Goal: Transaction & Acquisition: Book appointment/travel/reservation

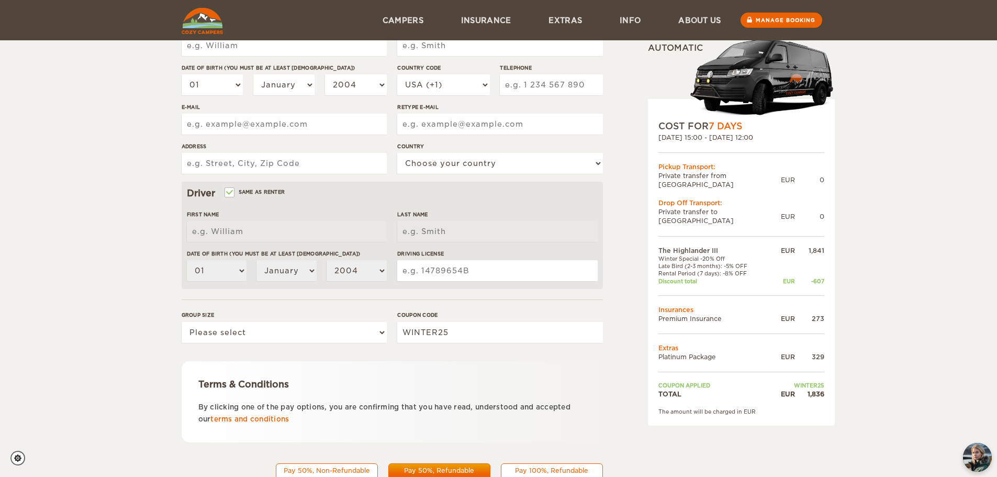
scroll to position [99, 0]
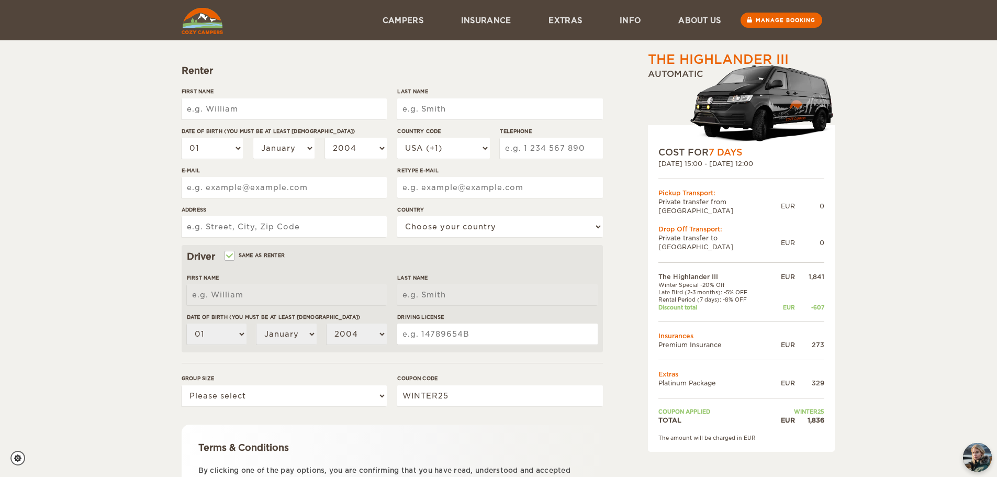
click at [262, 117] on input "First Name" at bounding box center [284, 108] width 205 height 21
type input "Benjamin"
type input "Blauensteiner"
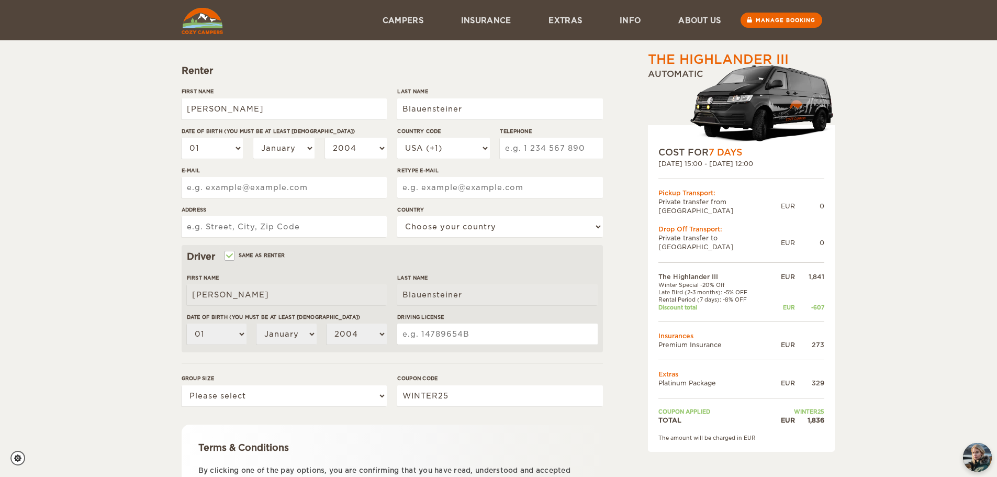
click at [263, 192] on input "E-mail" at bounding box center [284, 187] width 205 height 21
type input "s.johnson@zuklin.at"
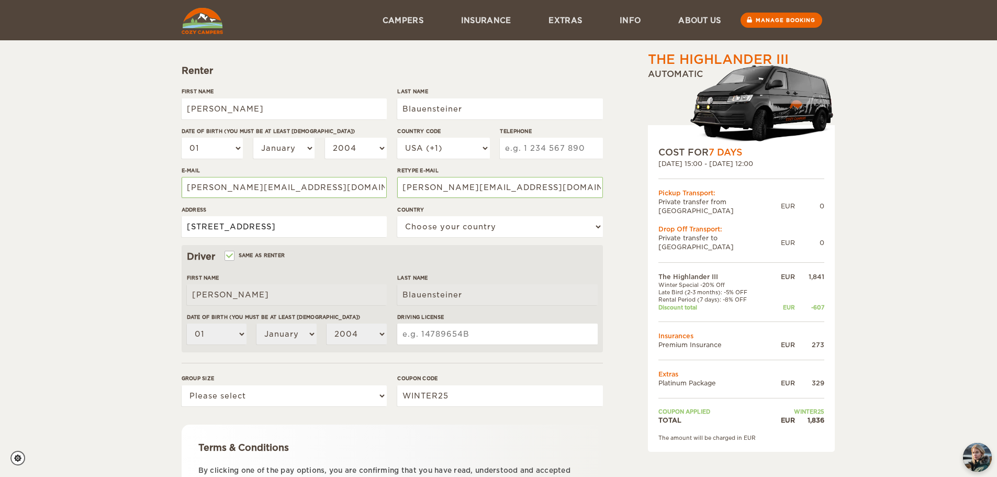
type input "Herrengasse 6-8"
click at [445, 232] on select "Choose your country United States United Kingdom Germany Afghanistan Albania Al…" at bounding box center [499, 226] width 205 height 21
select select "14"
click at [397, 216] on select "Choose your country United States United Kingdom Germany Afghanistan Albania Al…" at bounding box center [499, 226] width 205 height 21
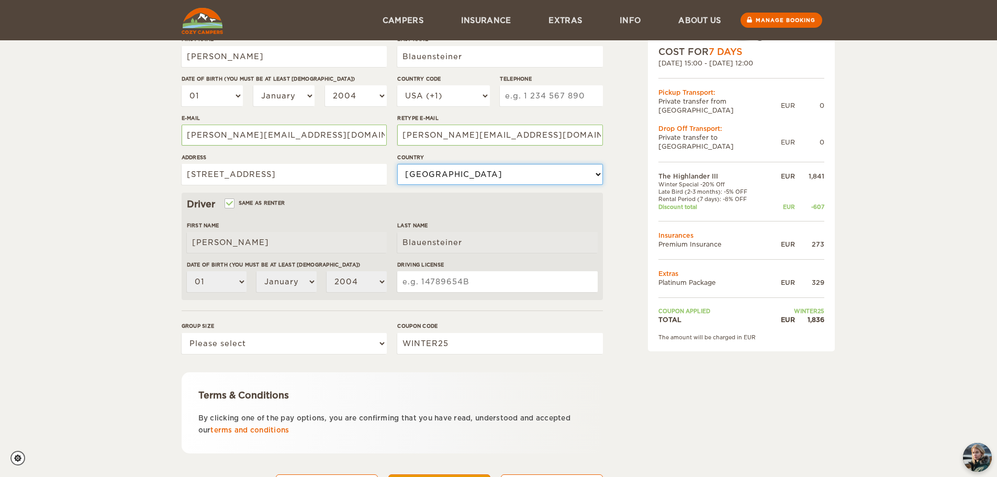
scroll to position [47, 0]
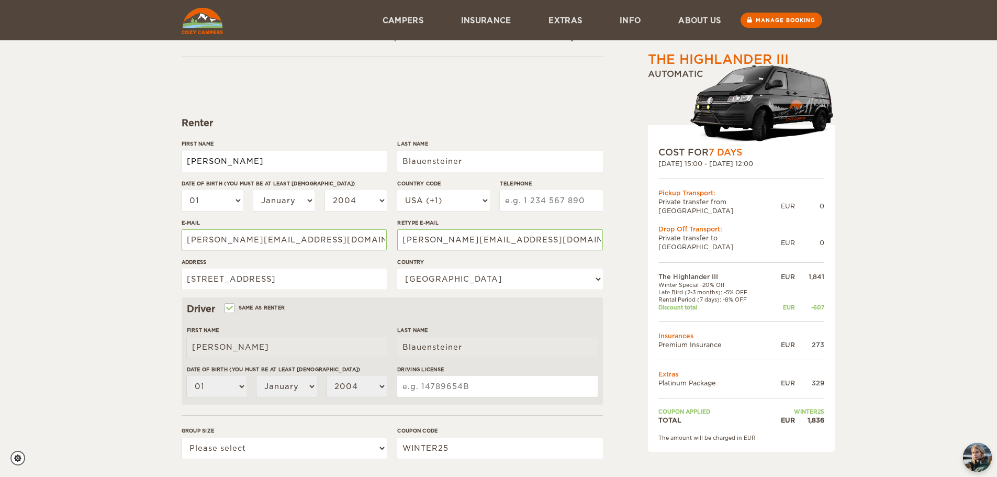
drag, startPoint x: 246, startPoint y: 158, endPoint x: 118, endPoint y: 167, distance: 128.0
click at [118, 167] on div "The Highlander III Expand Collapse Total 1,836 EUR Automatic COST FOR 7 Days 20…" at bounding box center [498, 293] width 997 height 681
type input "Sonja"
type input "Johnson"
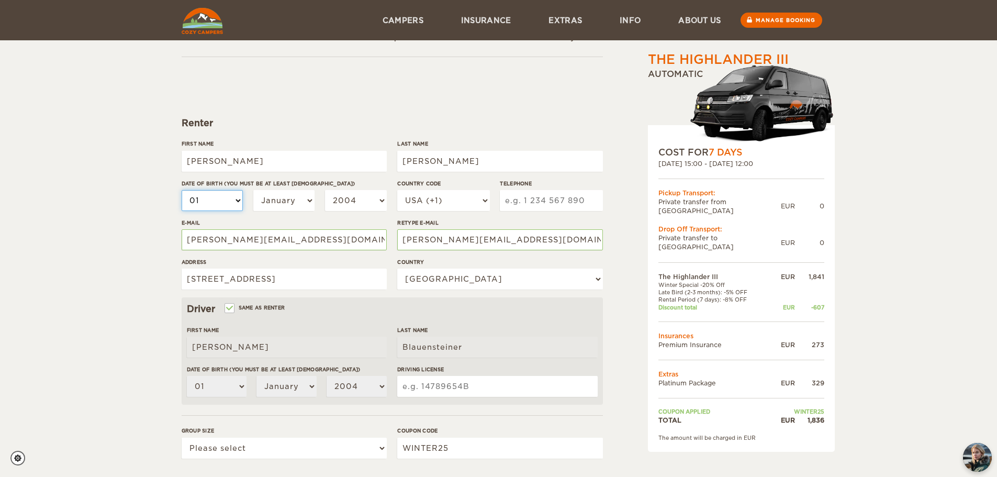
type input "Johnson"
click at [425, 197] on select "USA (+1) UK (+44) Germany (+49) Algeria (+213) Andorra (+376) Angola (+244) Ang…" at bounding box center [443, 200] width 92 height 21
select select "43"
click at [397, 190] on select "USA (+1) UK (+44) Germany (+49) Algeria (+213) Andorra (+376) Angola (+244) Ang…" at bounding box center [443, 200] width 92 height 21
click at [536, 202] on input "Telephone" at bounding box center [551, 200] width 103 height 21
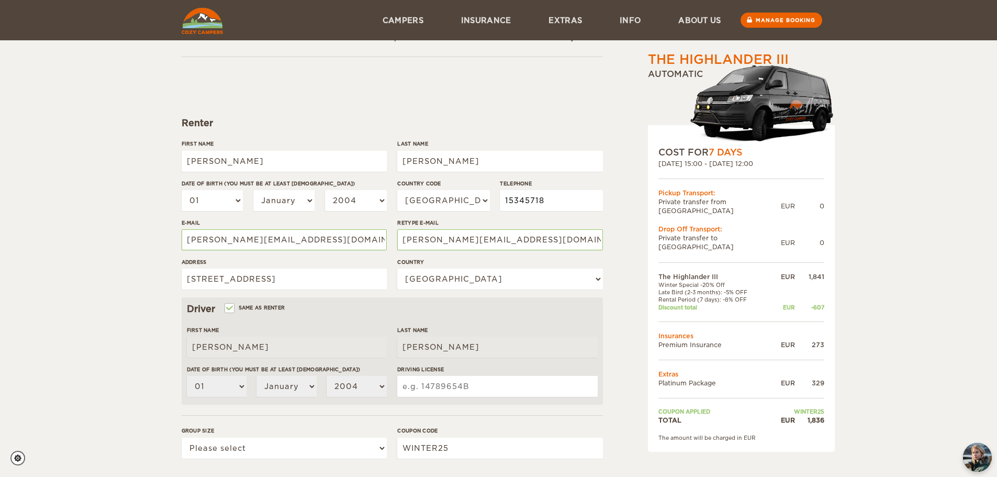
type input "15345718"
click at [230, 307] on input "Same as renter" at bounding box center [229, 309] width 7 height 7
checkbox input "false"
select select
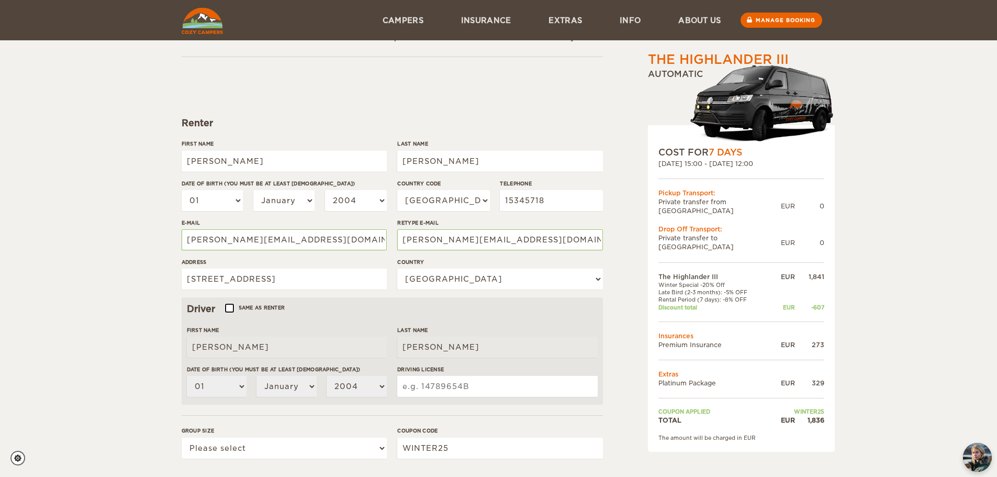
select select
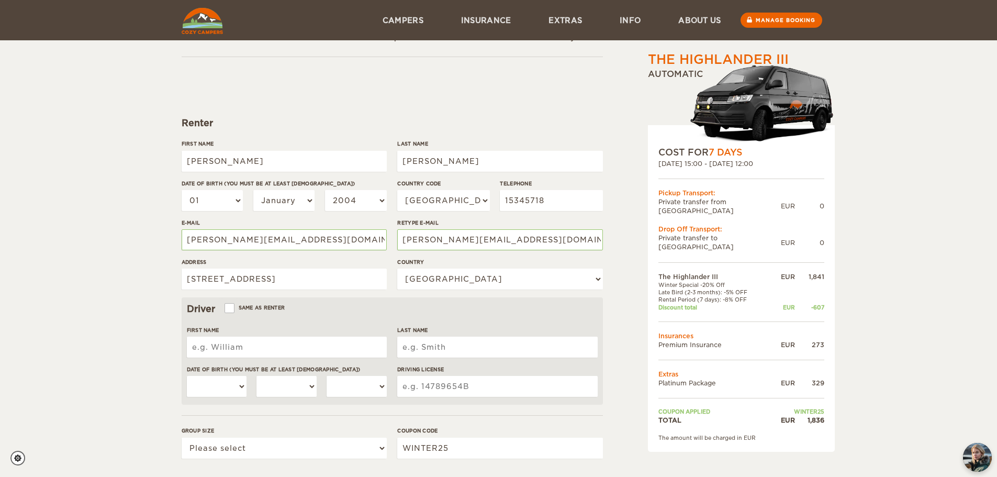
click at [228, 351] on input "First Name" at bounding box center [287, 347] width 200 height 21
type input "Benjamin"
type input "Blauensteiner"
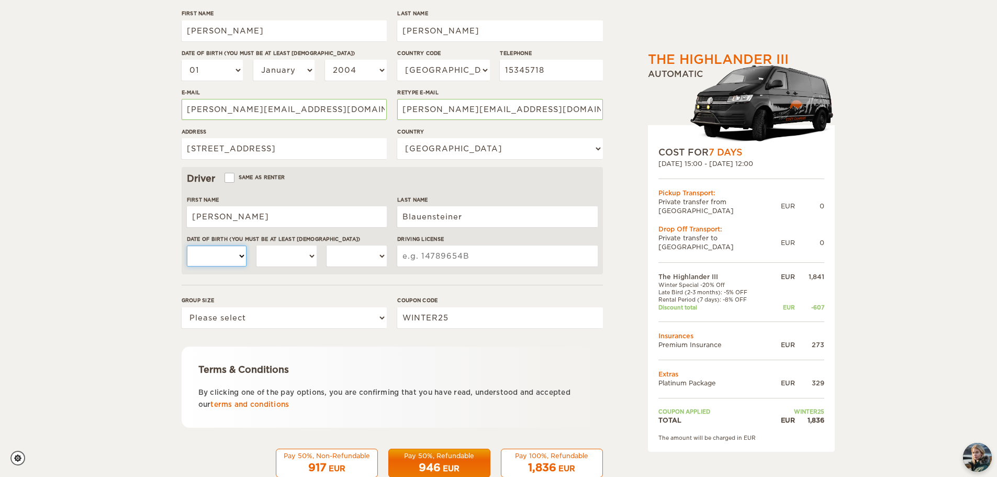
scroll to position [204, 0]
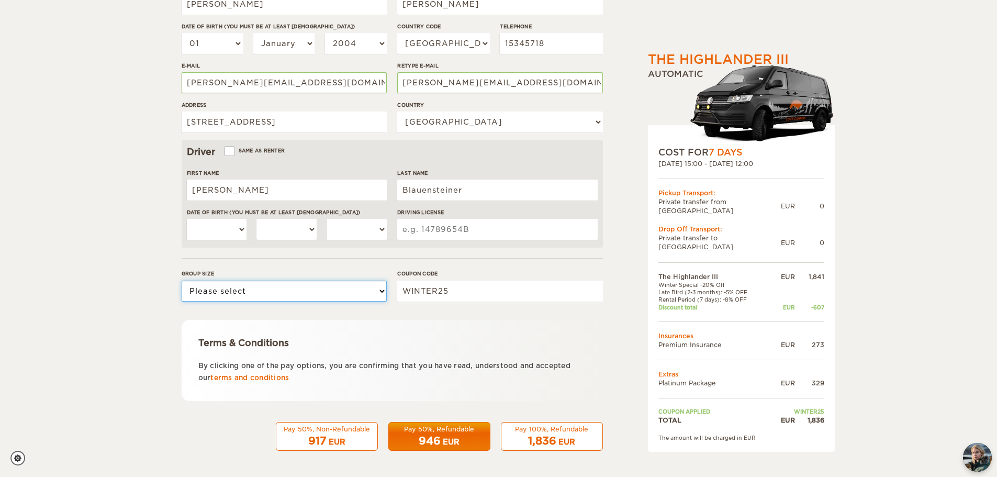
click at [228, 292] on select "Please select 1 2 3" at bounding box center [284, 291] width 205 height 21
select select "2"
click at [182, 281] on select "Please select 1 2 3" at bounding box center [284, 291] width 205 height 21
click at [222, 230] on select "01 02 03 04 05 06 07 08 09 10 11 12 13 14 15 16 17 18 19 20 21 22 23 24 25 26 2…" at bounding box center [217, 229] width 60 height 21
select select "25"
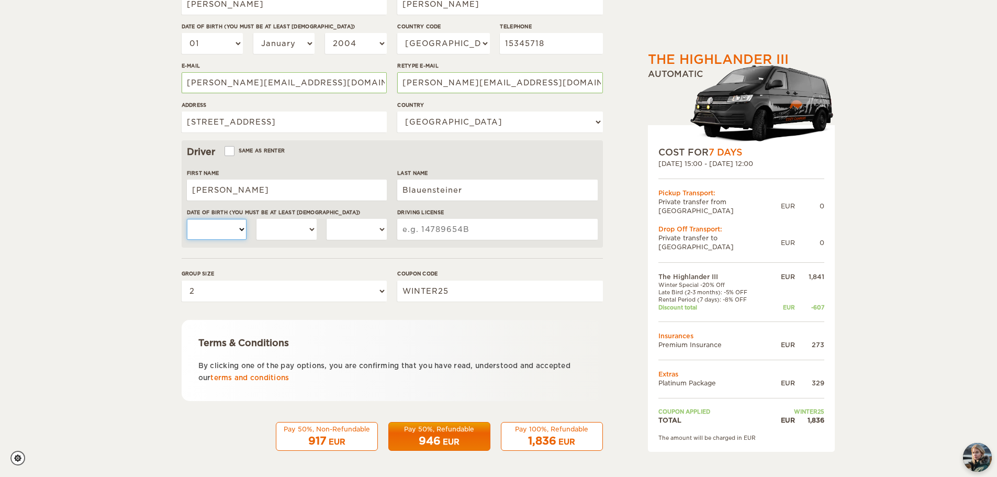
click at [187, 219] on select "01 02 03 04 05 06 07 08 09 10 11 12 13 14 15 16 17 18 19 20 21 22 23 24 25 26 2…" at bounding box center [217, 229] width 60 height 21
click at [297, 227] on select "January February March April May June July August September October November De…" at bounding box center [286, 229] width 60 height 21
select select "03"
click at [256, 219] on select "January February March April May June July August September October November De…" at bounding box center [286, 229] width 60 height 21
click at [336, 231] on select "2004 2003 2002 2001 2000 1999 1998 1997 1996 1995 1994 1993 1992 1991 1990 1989…" at bounding box center [357, 229] width 60 height 21
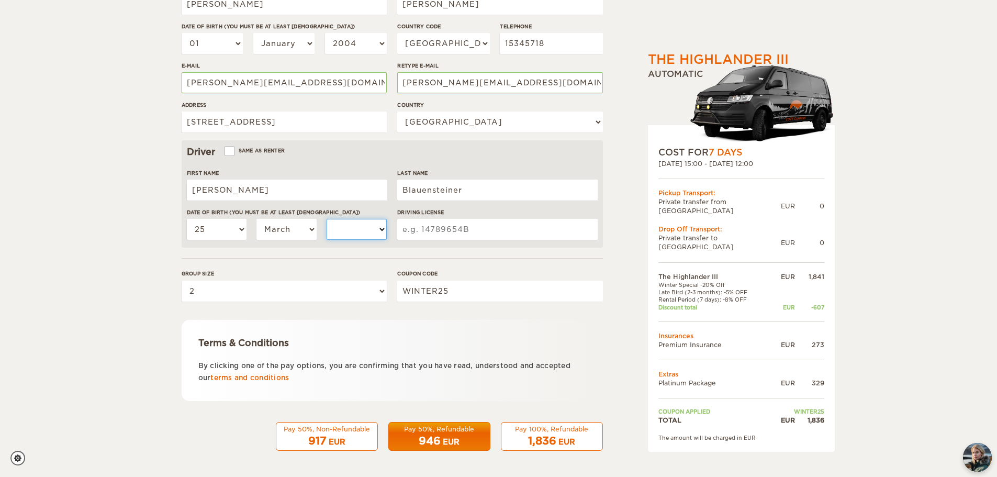
select select "1995"
click at [327, 219] on select "2004 2003 2002 2001 2000 1999 1998 1997 1996 1995 1994 1993 1992 1991 1990 1989…" at bounding box center [357, 229] width 60 height 21
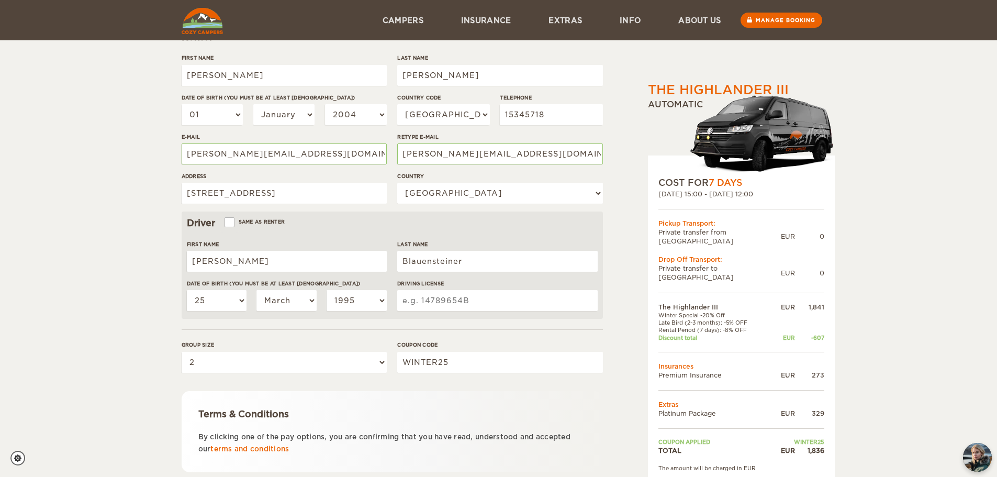
scroll to position [99, 0]
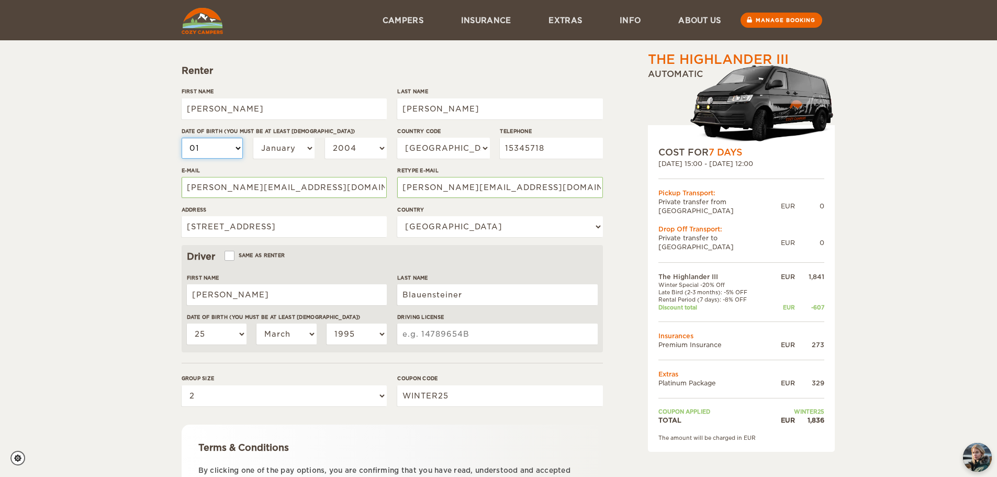
click at [209, 144] on select "01 02 03 04 05 06 07 08 09 10 11 12 13 14 15 16 17 18 19 20 21 22 23 24 25 26 2…" at bounding box center [213, 148] width 62 height 21
select select "27"
click at [182, 138] on select "01 02 03 04 05 06 07 08 09 10 11 12 13 14 15 16 17 18 19 20 21 22 23 24 25 26 2…" at bounding box center [213, 148] width 62 height 21
click at [285, 147] on select "January February March April May June July August September October November De…" at bounding box center [284, 148] width 62 height 21
select select "03"
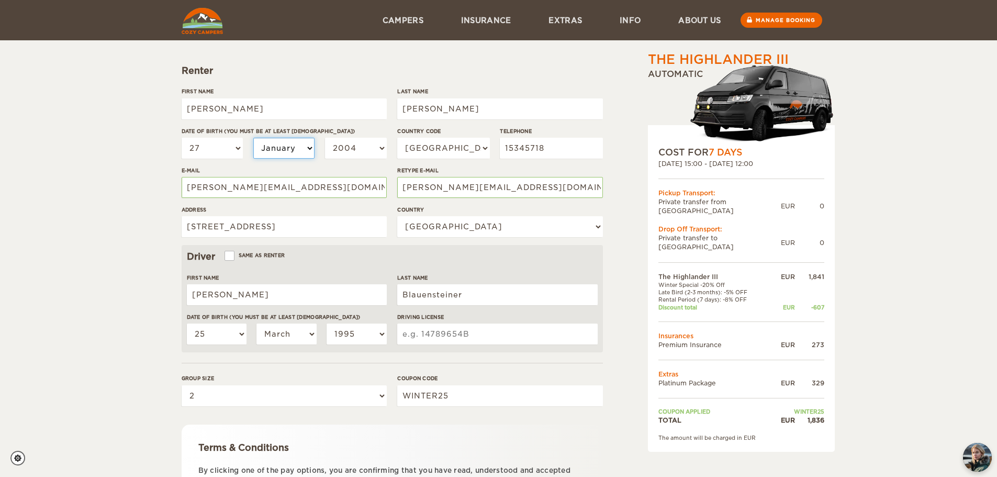
click at [253, 138] on select "January February March April May June July August September October November De…" at bounding box center [284, 148] width 62 height 21
click at [359, 148] on select "2004 2003 2002 2001 2000 1999 1998 1997 1996 1995 1994 1993 1992 1991 1990 1989…" at bounding box center [356, 148] width 62 height 21
select select "1992"
click at [325, 138] on select "2004 2003 2002 2001 2000 1999 1998 1997 1996 1995 1994 1993 1992 1991 1990 1989…" at bounding box center [356, 148] width 62 height 21
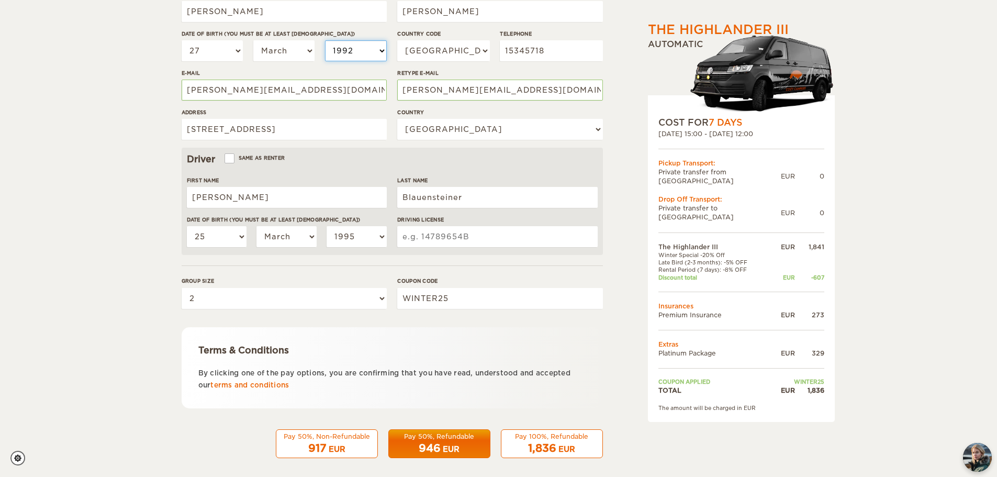
scroll to position [204, 0]
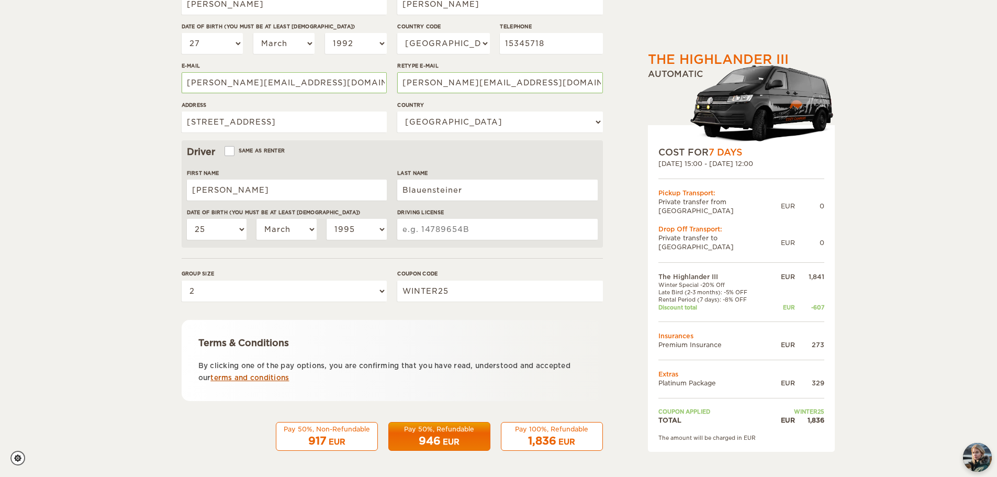
click at [253, 377] on link "terms and conditions" at bounding box center [249, 378] width 79 height 8
click at [582, 436] on div "1,836 EUR" at bounding box center [552, 440] width 88 height 15
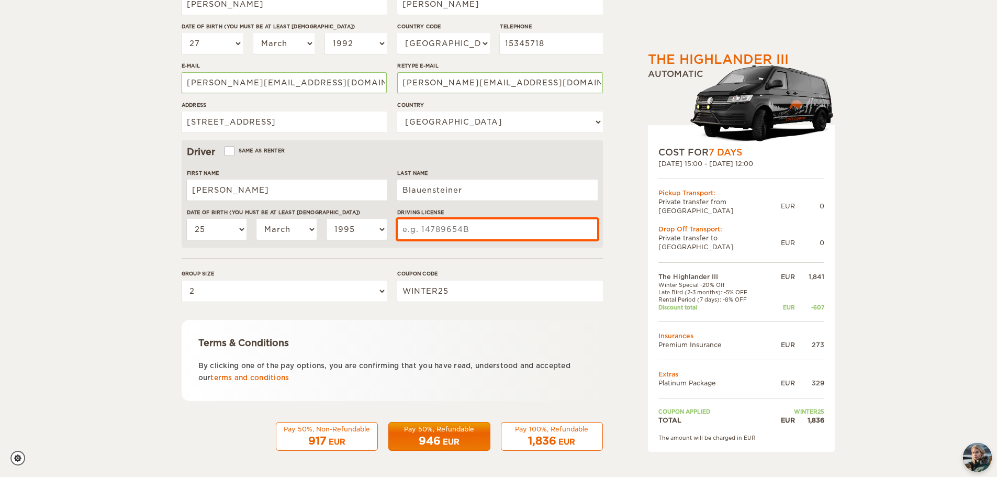
click at [447, 227] on input "Driving License" at bounding box center [497, 229] width 200 height 21
paste input "20345195"
type input "20345195"
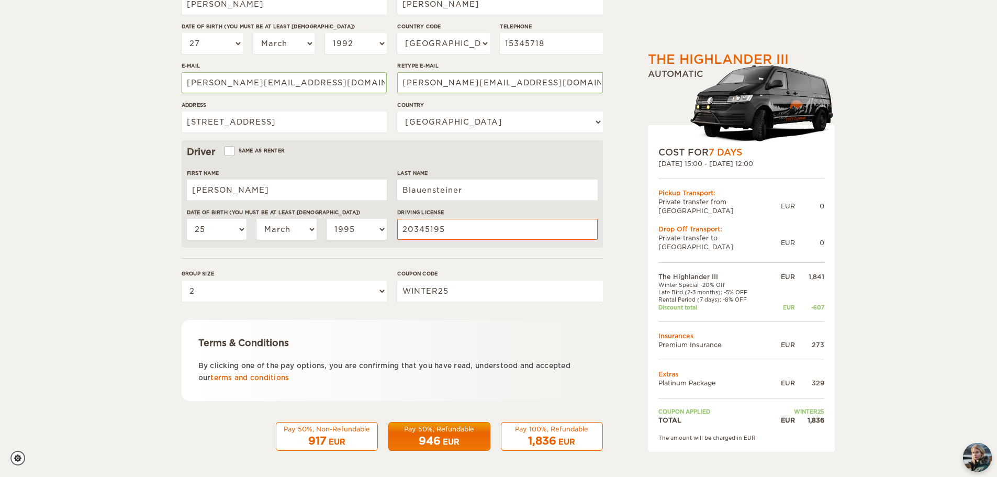
click at [519, 438] on div "1,836 EUR" at bounding box center [552, 440] width 88 height 15
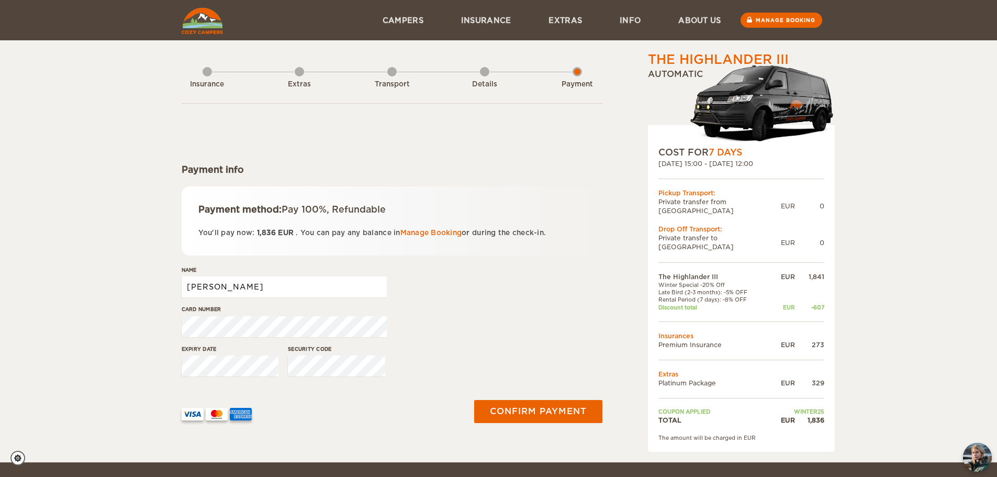
drag, startPoint x: 239, startPoint y: 285, endPoint x: 173, endPoint y: 280, distance: 65.6
click at [173, 280] on div "The Highlander III Expand Collapse Total 1,836 EUR Automatic COST FOR 7 Days 20…" at bounding box center [498, 231] width 997 height 462
type input "Martin Neugebauer"
click at [551, 407] on button "Confirm payment" at bounding box center [539, 411] width 132 height 24
click at [542, 410] on button "submit" at bounding box center [538, 411] width 133 height 24
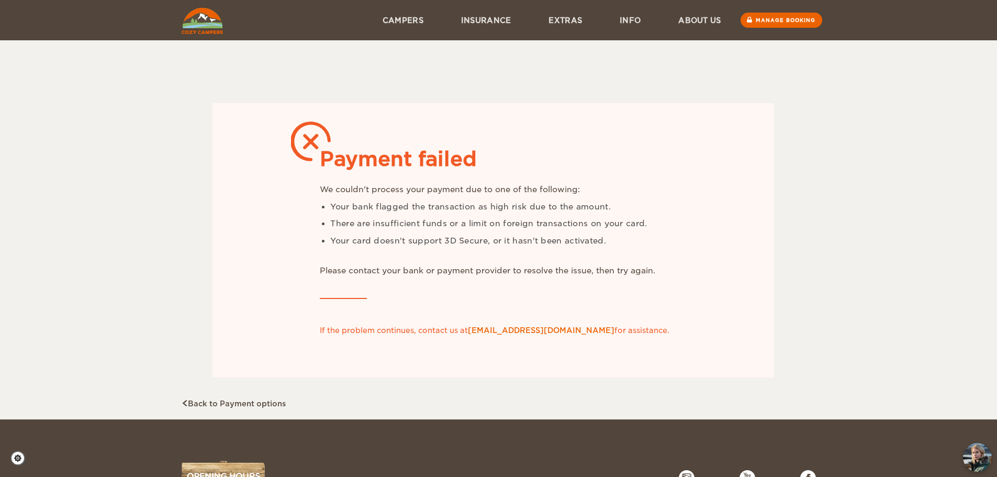
click at [507, 291] on div "Payment failed We couldn't process your payment due to one of the following: Yo…" at bounding box center [493, 235] width 378 height 180
